Goal: Transaction & Acquisition: Purchase product/service

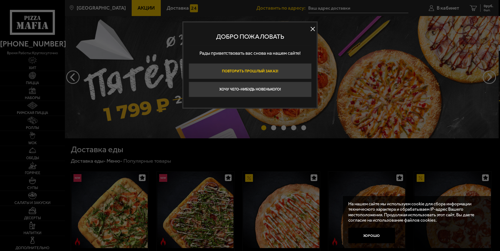
click at [269, 68] on button "Повторить прошлый заказ!" at bounding box center [249, 71] width 123 height 16
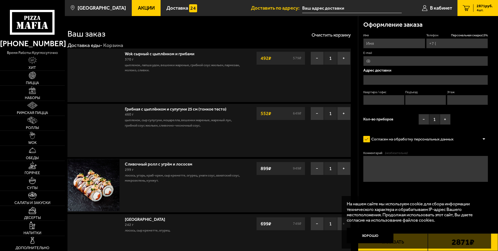
type input "[PHONE_NUMBER]"
type input "[STREET_ADDRESS]"
type input "44"
type input "3"
type input "1"
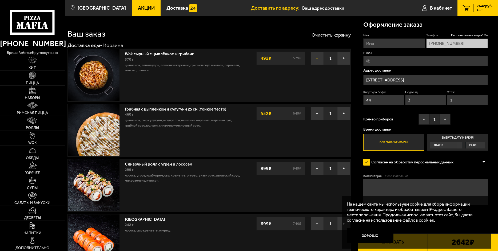
click at [316, 59] on button "−" at bounding box center [317, 58] width 13 height 13
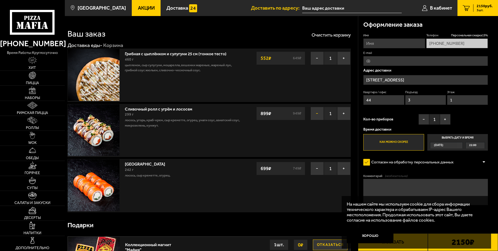
click at [317, 114] on button "−" at bounding box center [317, 113] width 13 height 13
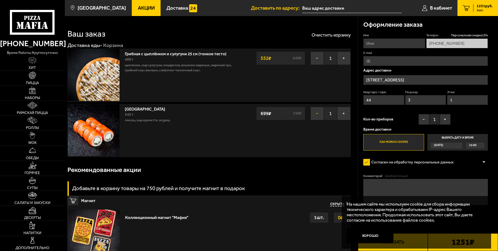
click at [318, 115] on button "−" at bounding box center [317, 113] width 13 height 13
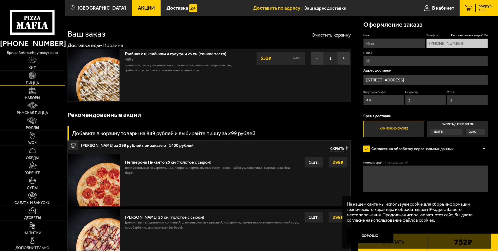
click at [42, 74] on link "Пицца" at bounding box center [32, 78] width 65 height 15
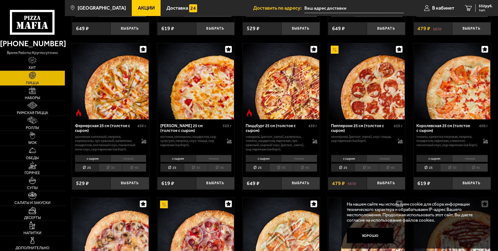
scroll to position [294, 0]
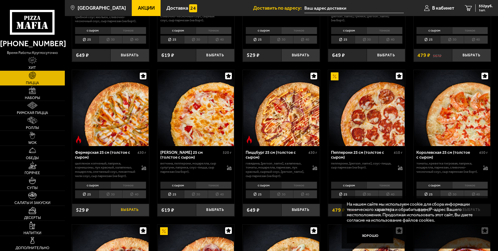
click at [132, 216] on button "Выбрать" at bounding box center [130, 210] width 39 height 13
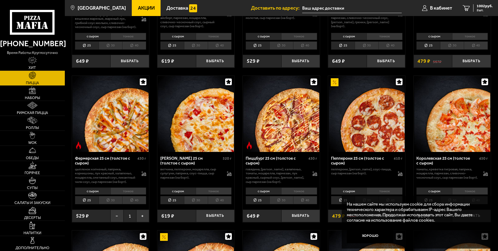
scroll to position [320, 0]
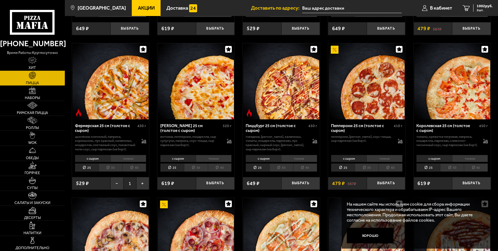
click at [379, 239] on button "Хорошо" at bounding box center [370, 235] width 47 height 15
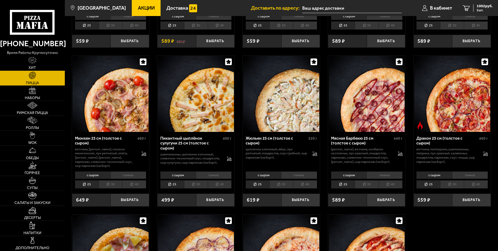
scroll to position [641, 0]
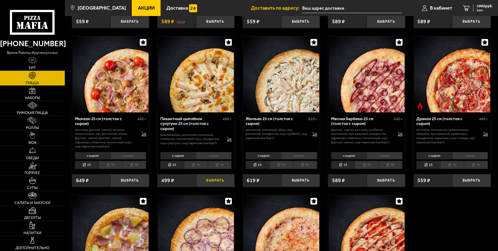
click at [219, 187] on button "Выбрать" at bounding box center [215, 180] width 39 height 13
click at [481, 10] on span "3 шт." at bounding box center [485, 10] width 16 height 3
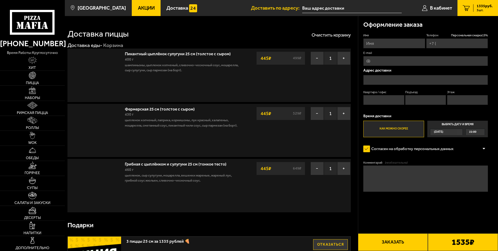
type input "[PHONE_NUMBER]"
type input "[STREET_ADDRESS]"
type input "44"
type input "3"
type input "1"
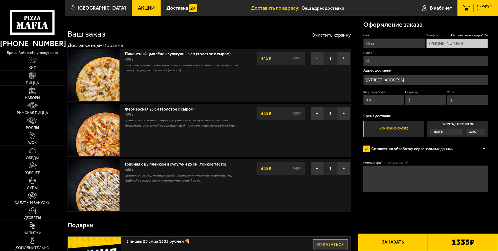
click at [376, 41] on input "Имя" at bounding box center [395, 43] width 62 height 10
click at [376, 42] on input "Имя" at bounding box center [395, 43] width 62 height 10
type input "[PERSON_NAME]"
click at [402, 46] on input "[PERSON_NAME]" at bounding box center [395, 43] width 62 height 10
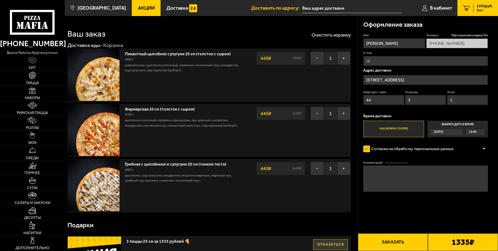
click at [402, 46] on input "[PERSON_NAME]" at bounding box center [395, 43] width 62 height 10
click at [398, 46] on input "Имя" at bounding box center [395, 43] width 62 height 10
type input "[PERSON_NAME]"
click at [401, 61] on input "E-mail" at bounding box center [426, 61] width 125 height 10
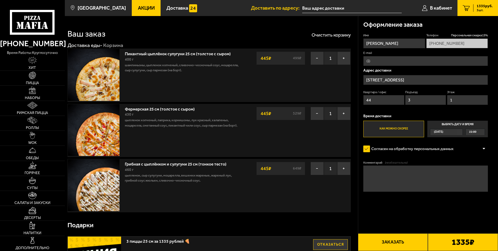
type input "[EMAIL_ADDRESS][DOMAIN_NAME]"
click at [401, 242] on button "Заказать" at bounding box center [393, 242] width 70 height 18
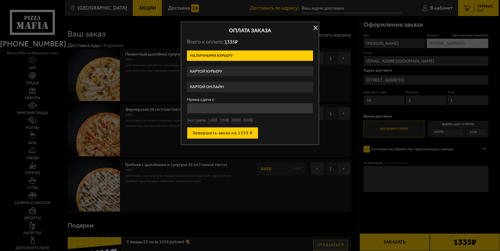
click at [248, 135] on button "Завершить заказ на 1335 ₽" at bounding box center [222, 133] width 71 height 12
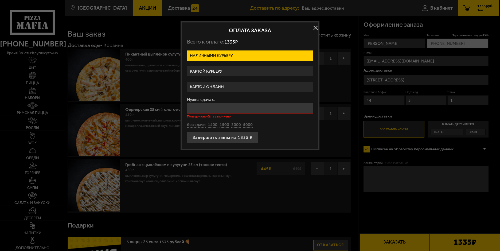
click at [245, 87] on label "Картой онлайн" at bounding box center [250, 87] width 126 height 10
click at [0, 0] on input "Картой онлайн" at bounding box center [0, 0] width 0 height 0
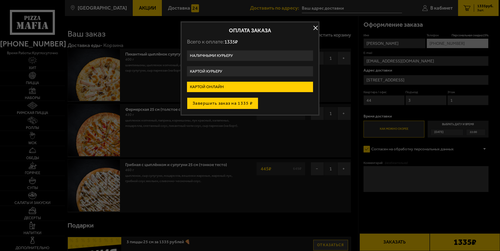
click at [243, 103] on button "Завершить заказ на 1335 ₽" at bounding box center [222, 103] width 71 height 12
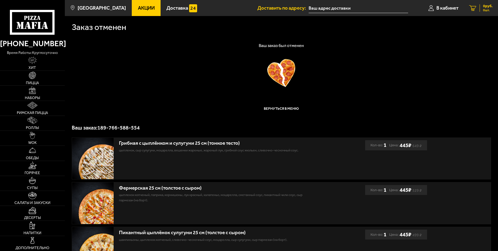
click at [472, 6] on icon at bounding box center [473, 8] width 7 height 6
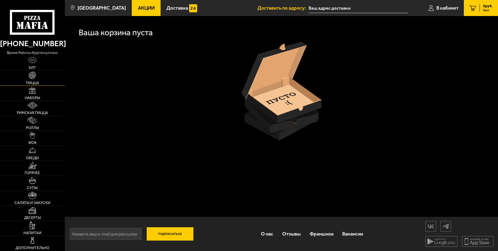
click at [37, 81] on span "Пицца" at bounding box center [32, 83] width 13 height 4
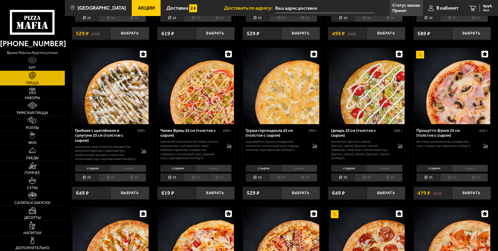
scroll to position [160, 0]
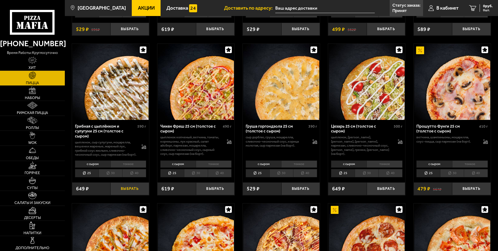
click at [134, 193] on button "Выбрать" at bounding box center [130, 188] width 39 height 13
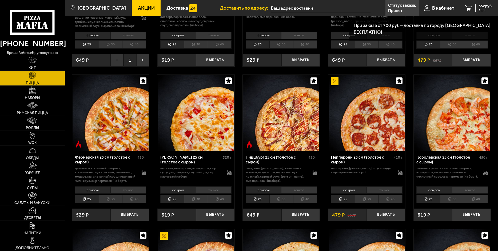
scroll to position [294, 0]
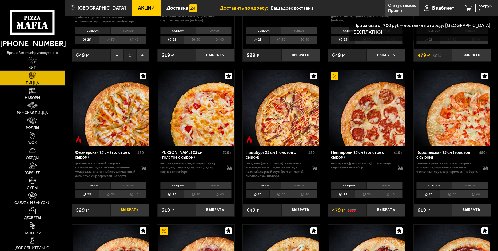
click at [138, 216] on button "Выбрать" at bounding box center [130, 210] width 39 height 13
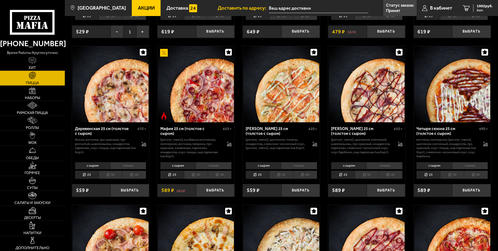
scroll to position [480, 0]
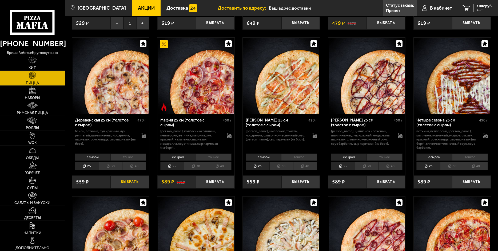
click at [135, 188] on button "Выбрать" at bounding box center [130, 181] width 39 height 13
click at [481, 8] on span "1335 руб." at bounding box center [485, 6] width 16 height 4
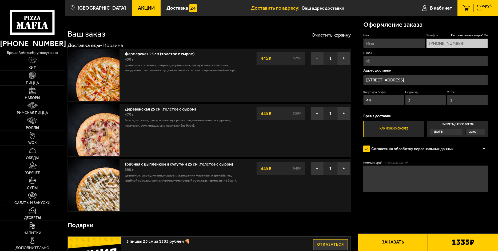
click at [415, 41] on input "Имя" at bounding box center [395, 43] width 62 height 10
type input "[PERSON_NAME]"
click at [392, 60] on input "E-mail" at bounding box center [426, 61] width 125 height 10
type input "[EMAIL_ADDRESS][DOMAIN_NAME]"
click at [412, 241] on button "Заказать" at bounding box center [393, 242] width 70 height 18
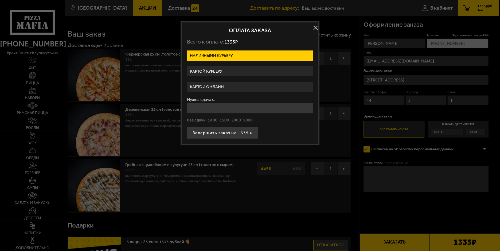
click at [239, 88] on label "Картой онлайн" at bounding box center [250, 87] width 126 height 10
click at [0, 0] on input "Картой онлайн" at bounding box center [0, 0] width 0 height 0
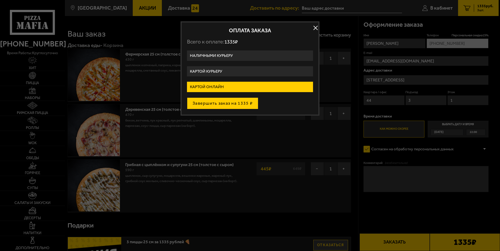
click at [238, 102] on button "Завершить заказ на 1335 ₽" at bounding box center [222, 103] width 71 height 12
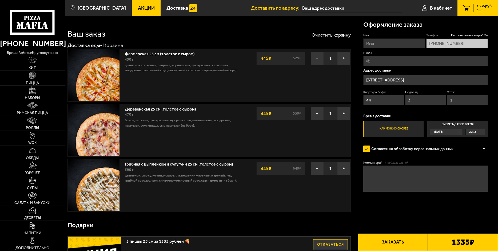
click at [401, 47] on input "Имя" at bounding box center [395, 43] width 62 height 10
type input "[PERSON_NAME]"
click at [389, 59] on input "E-mail" at bounding box center [426, 61] width 125 height 10
type input "[EMAIL_ADDRESS][DOMAIN_NAME]"
click at [401, 240] on button "Заказать" at bounding box center [393, 242] width 70 height 18
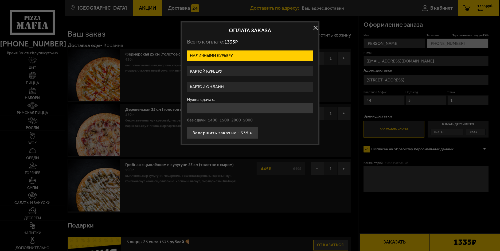
click at [228, 72] on label "Картой курьеру" at bounding box center [250, 71] width 126 height 10
click at [0, 0] on input "Картой курьеру" at bounding box center [0, 0] width 0 height 0
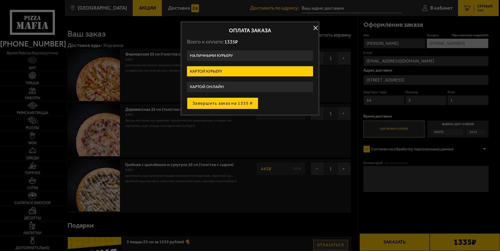
click at [230, 101] on button "Завершить заказ на 1335 ₽" at bounding box center [222, 103] width 71 height 12
